Goal: Transaction & Acquisition: Book appointment/travel/reservation

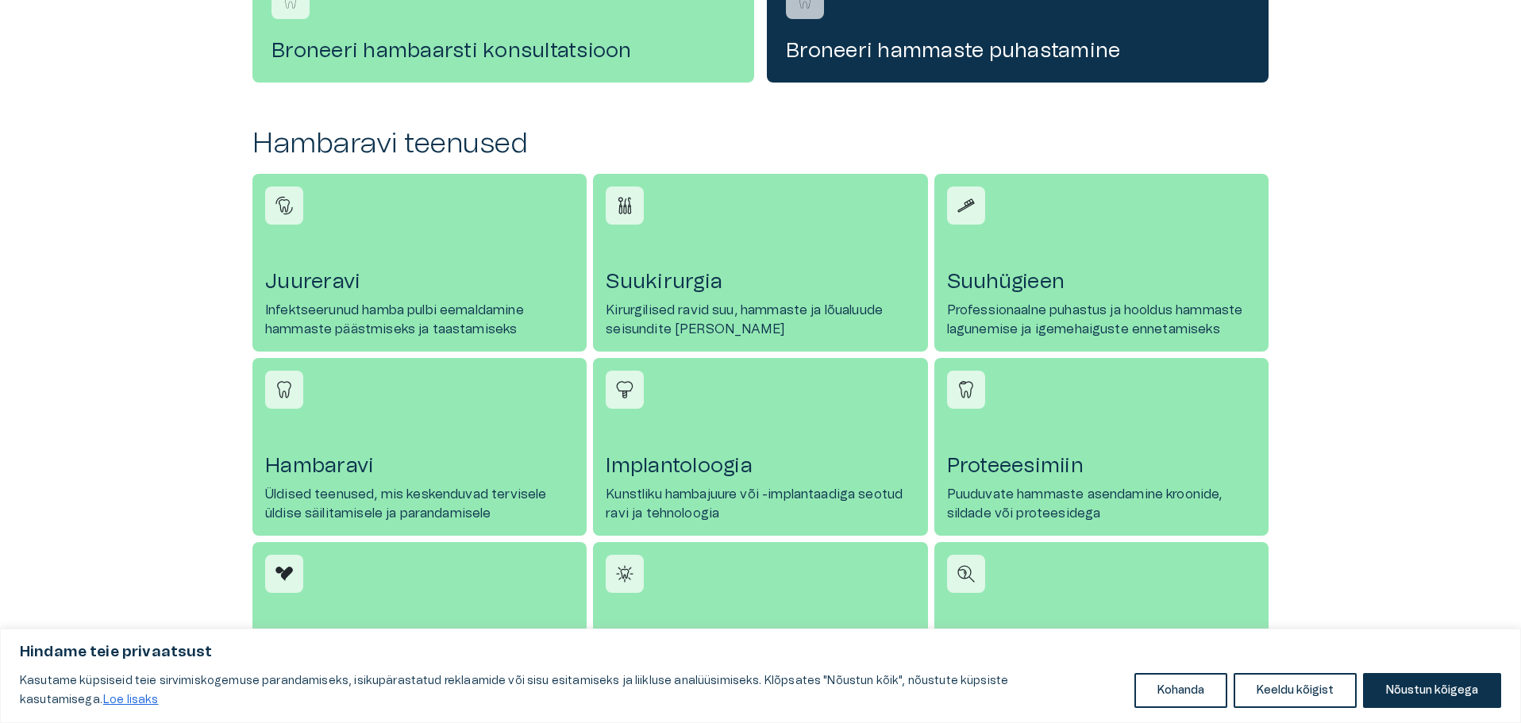
scroll to position [556, 0]
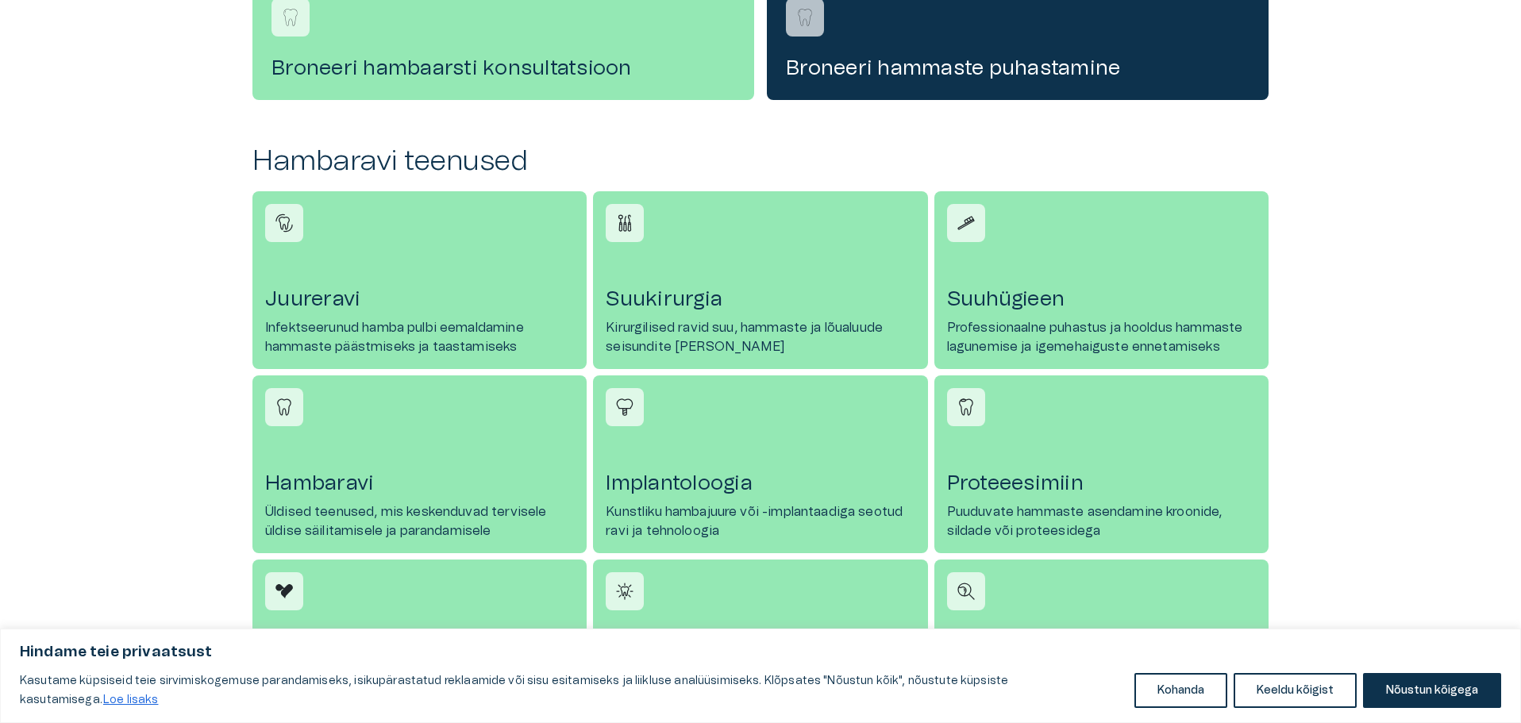
click at [380, 313] on link "Juureravi Infektseerunud hamba pulbi eemaldamine hammaste päästmiseks ja taasta…" at bounding box center [419, 280] width 334 height 178
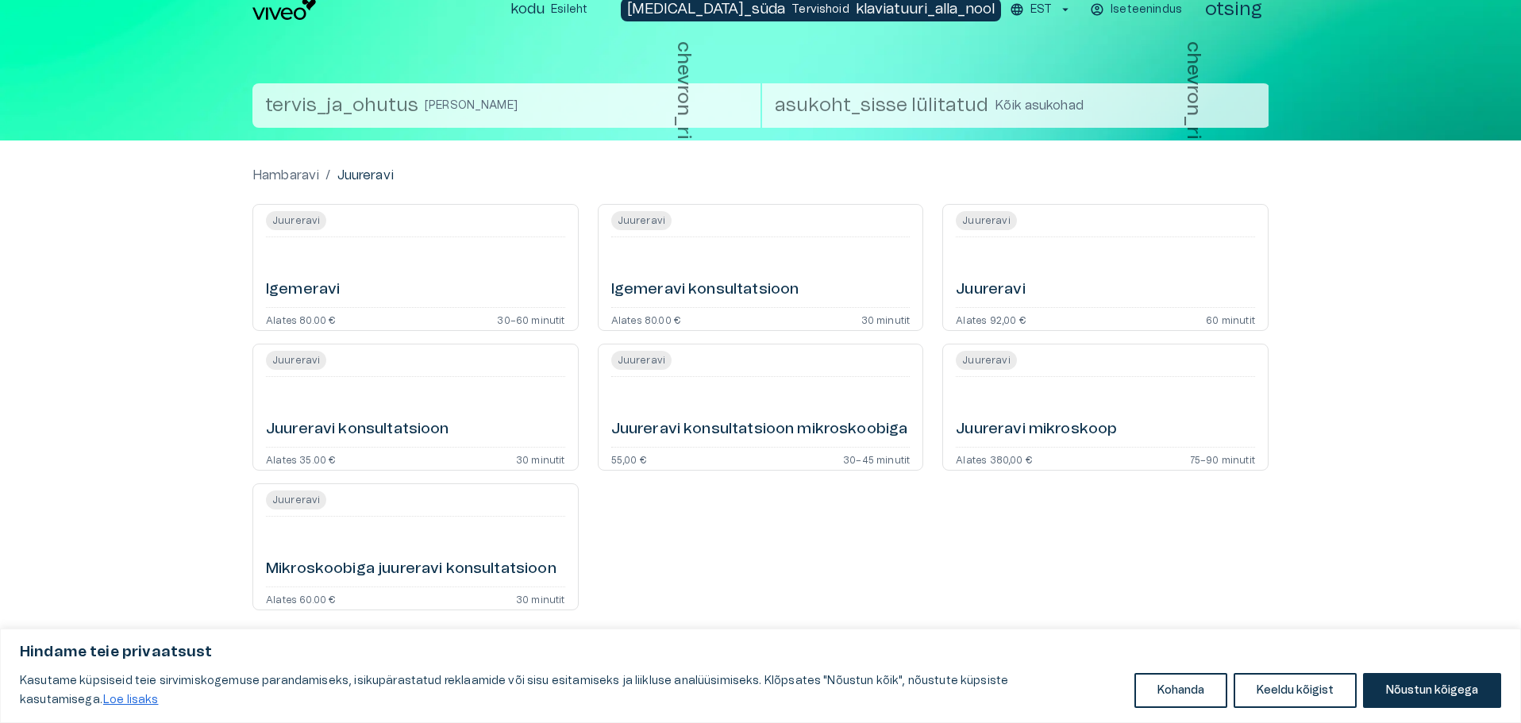
scroll to position [16, 0]
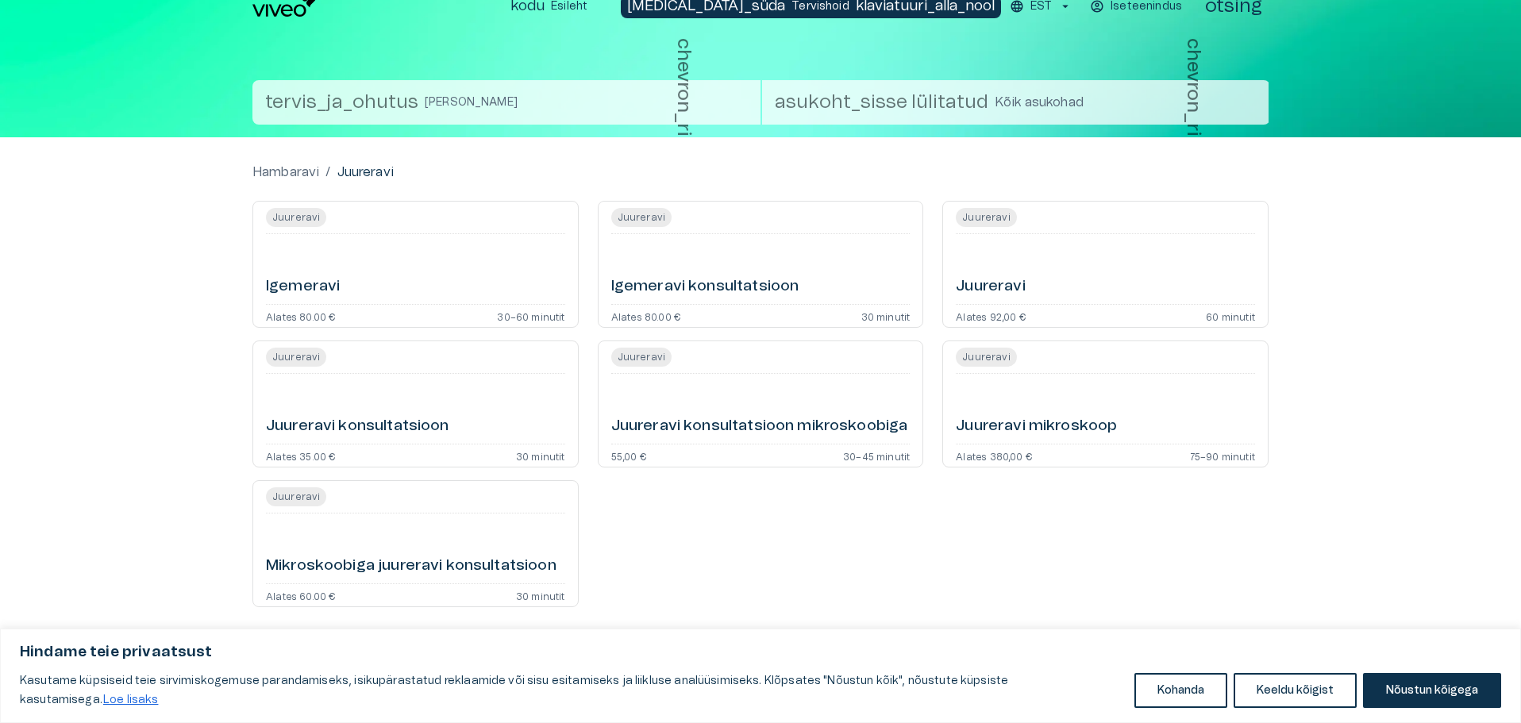
click at [968, 356] on font "Juureravi" at bounding box center [986, 357] width 48 height 10
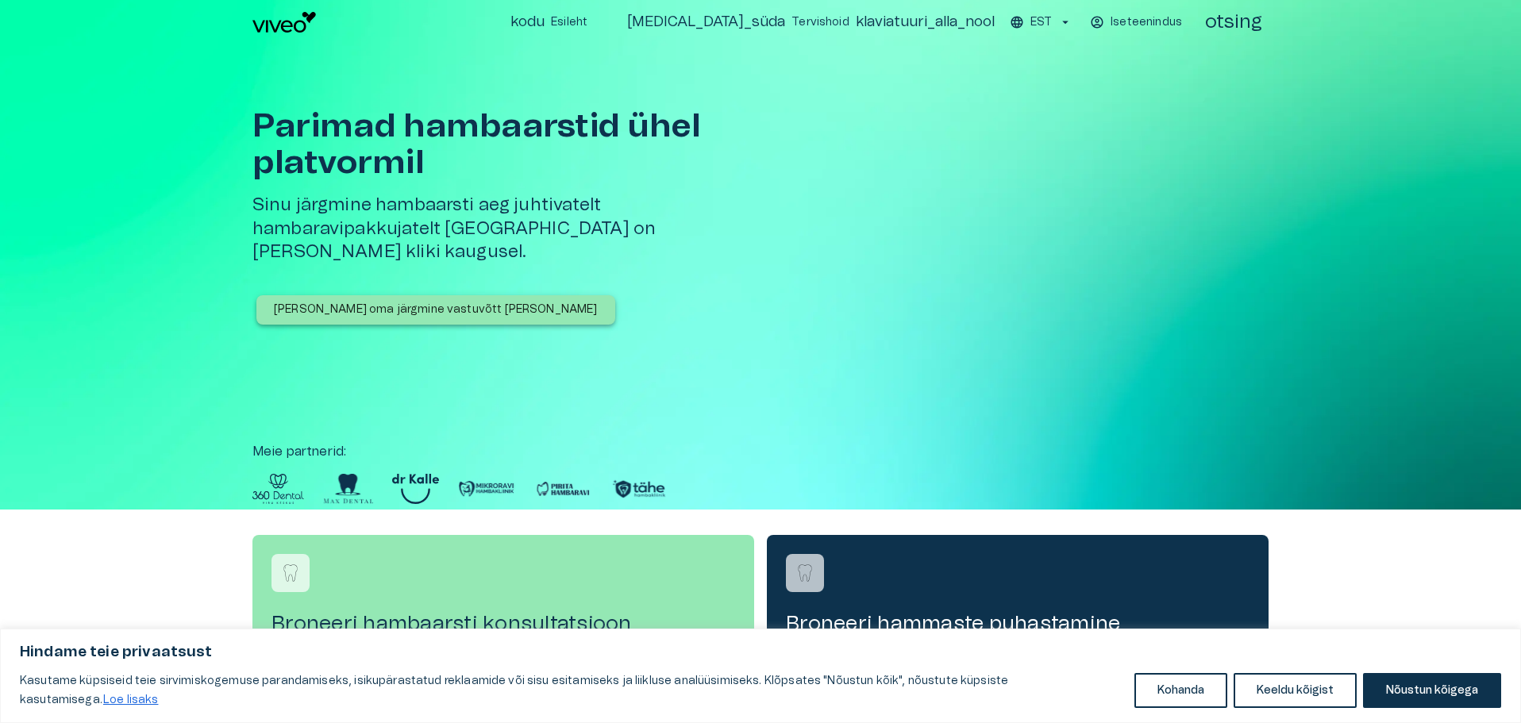
scroll to position [556, 0]
